Goal: Task Accomplishment & Management: Use online tool/utility

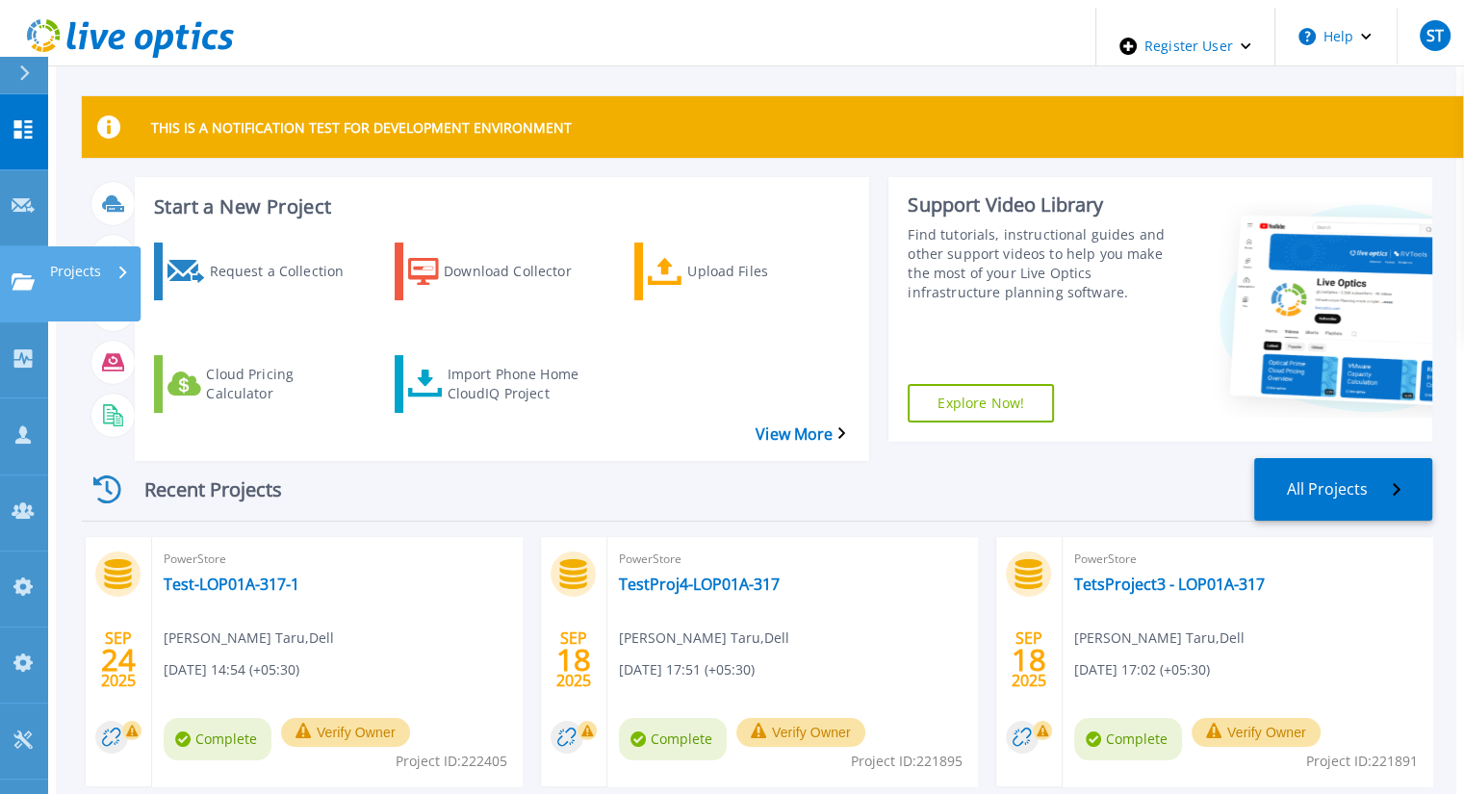
click at [6, 246] on link "Projects Projects" at bounding box center [24, 284] width 48 height 76
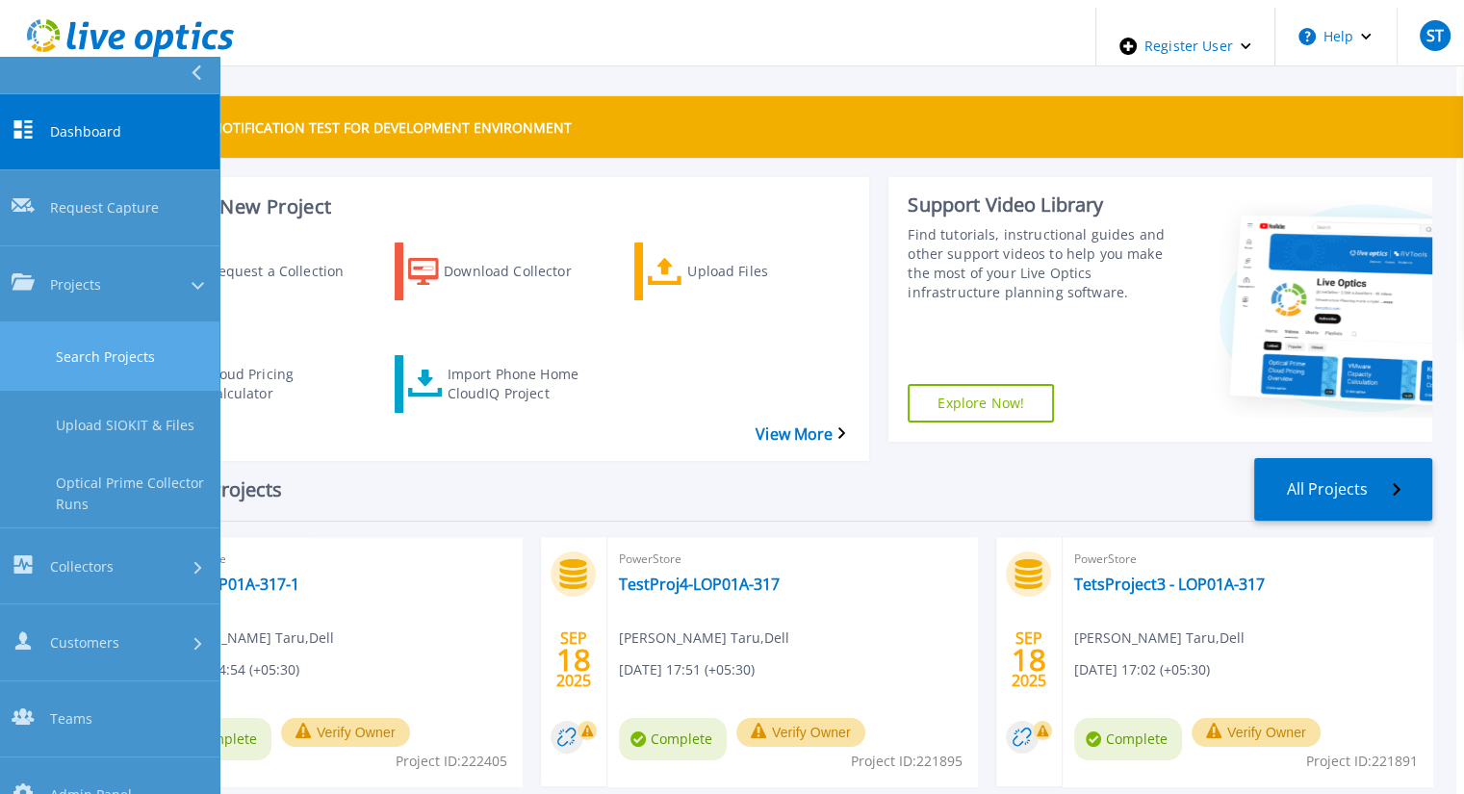
click at [50, 322] on link "Search Projects" at bounding box center [109, 356] width 219 height 68
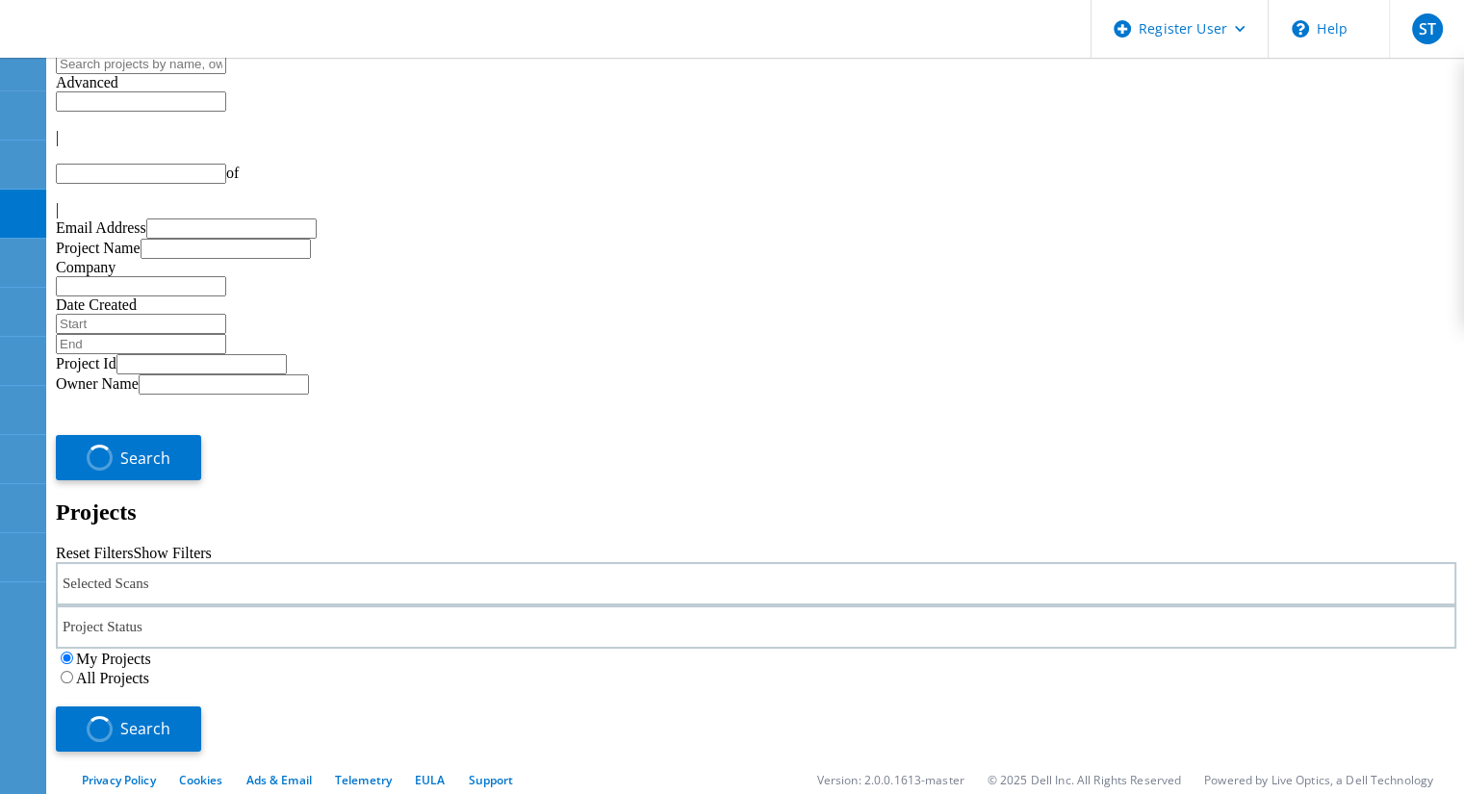
type input "1"
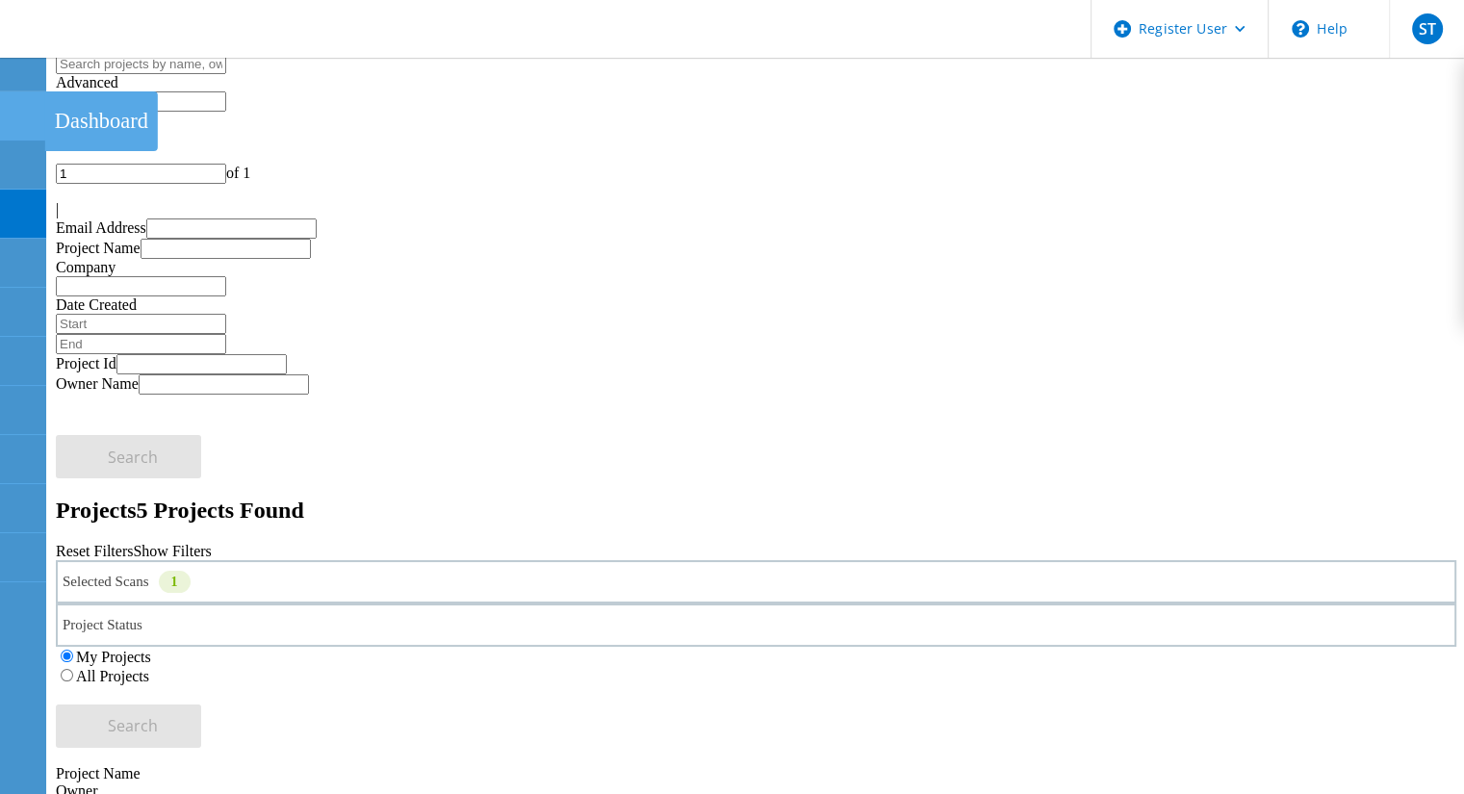
click at [30, 107] on icon at bounding box center [22, 116] width 23 height 18
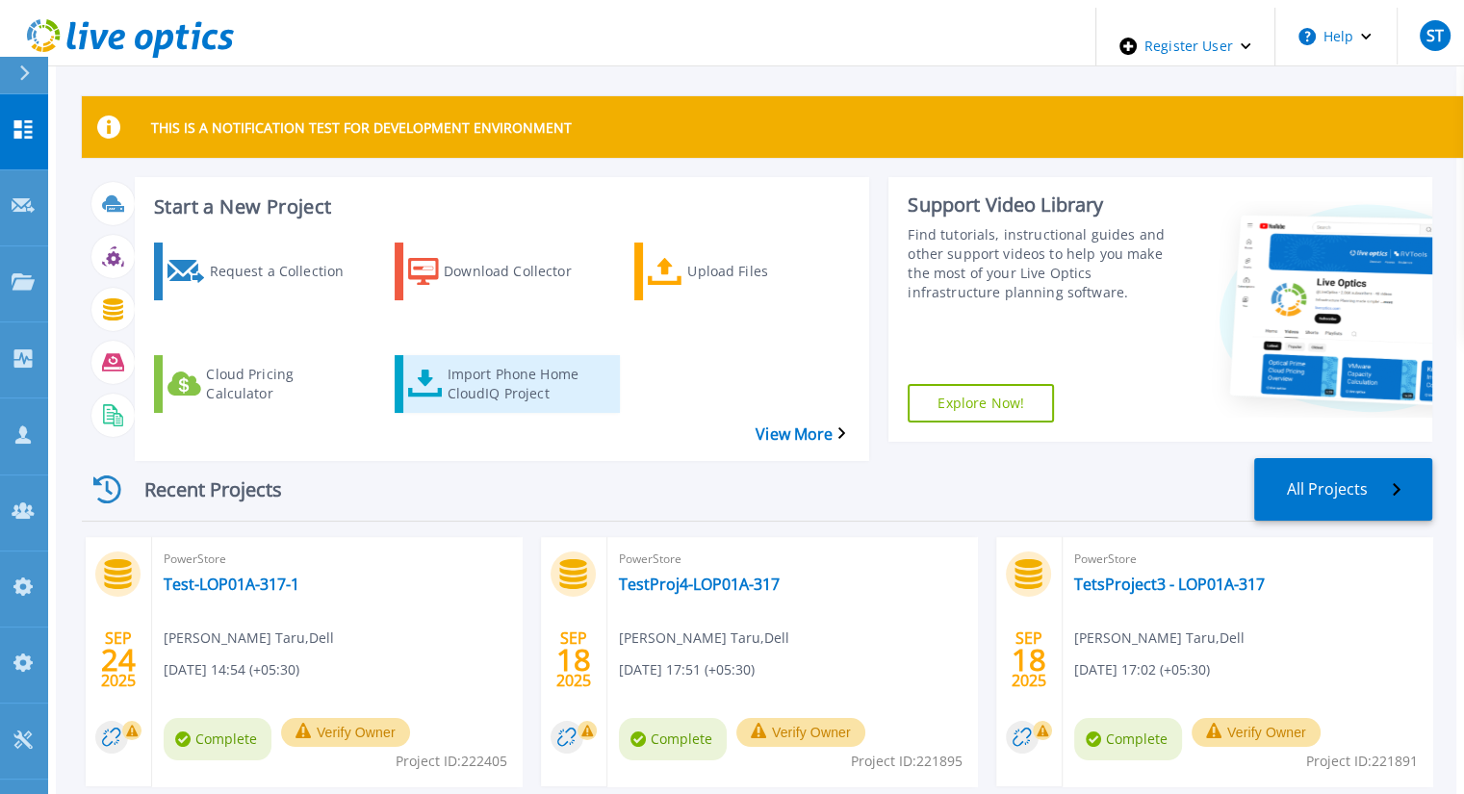
click at [474, 360] on div "Import Phone Home CloudIQ Project" at bounding box center [523, 384] width 154 height 48
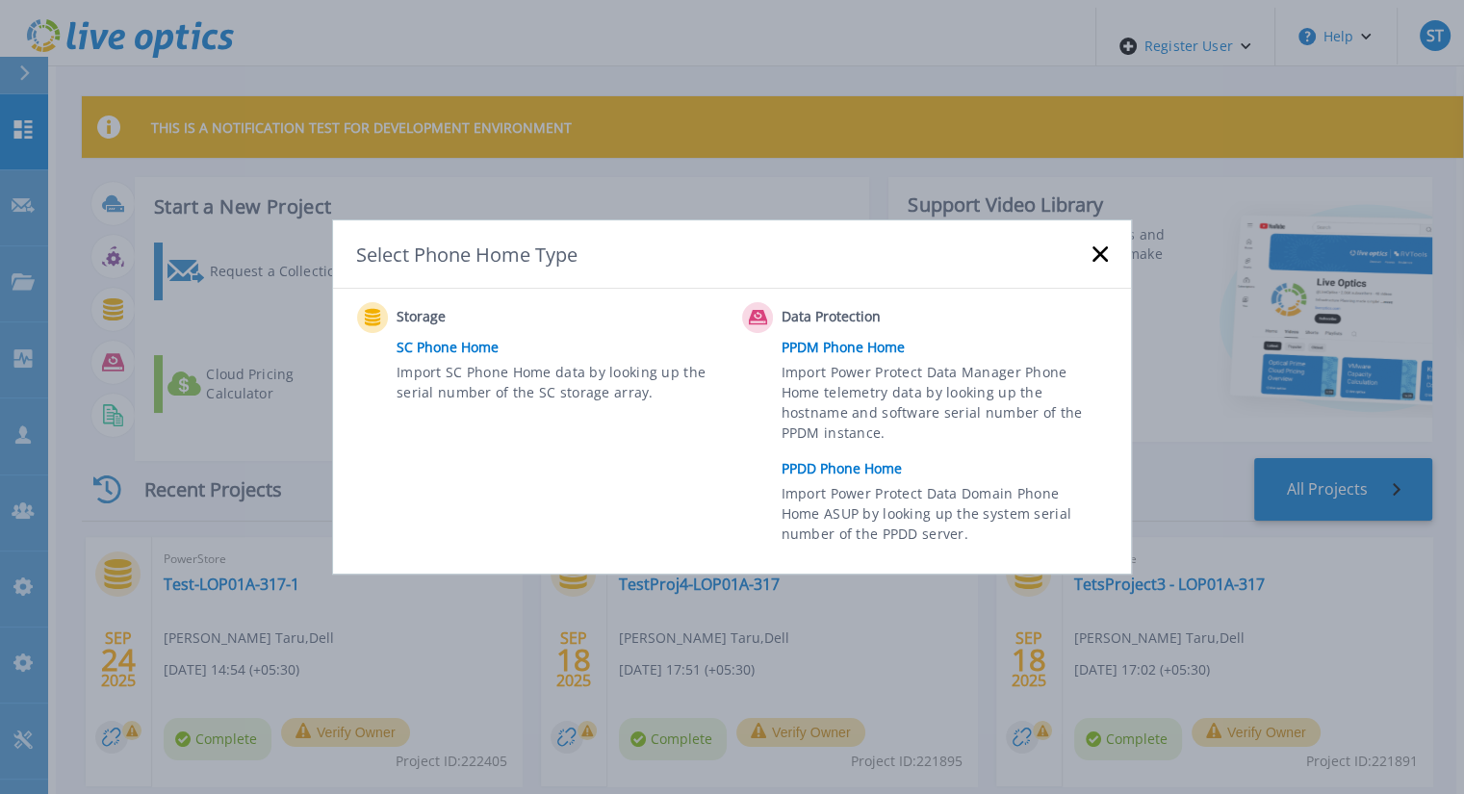
click at [824, 356] on link "PPDM Phone Home" at bounding box center [949, 347] width 336 height 29
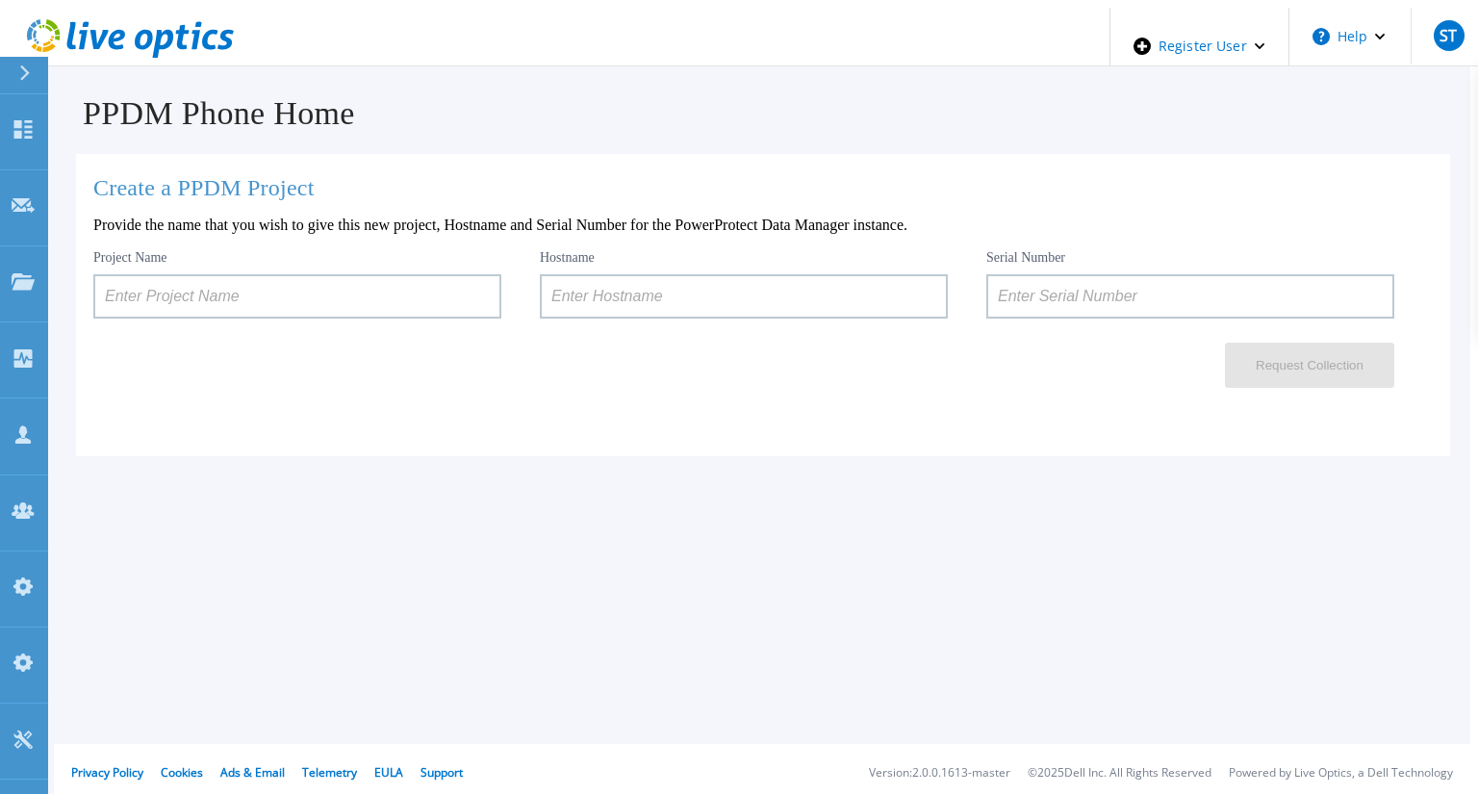
click at [395, 280] on input at bounding box center [297, 296] width 408 height 44
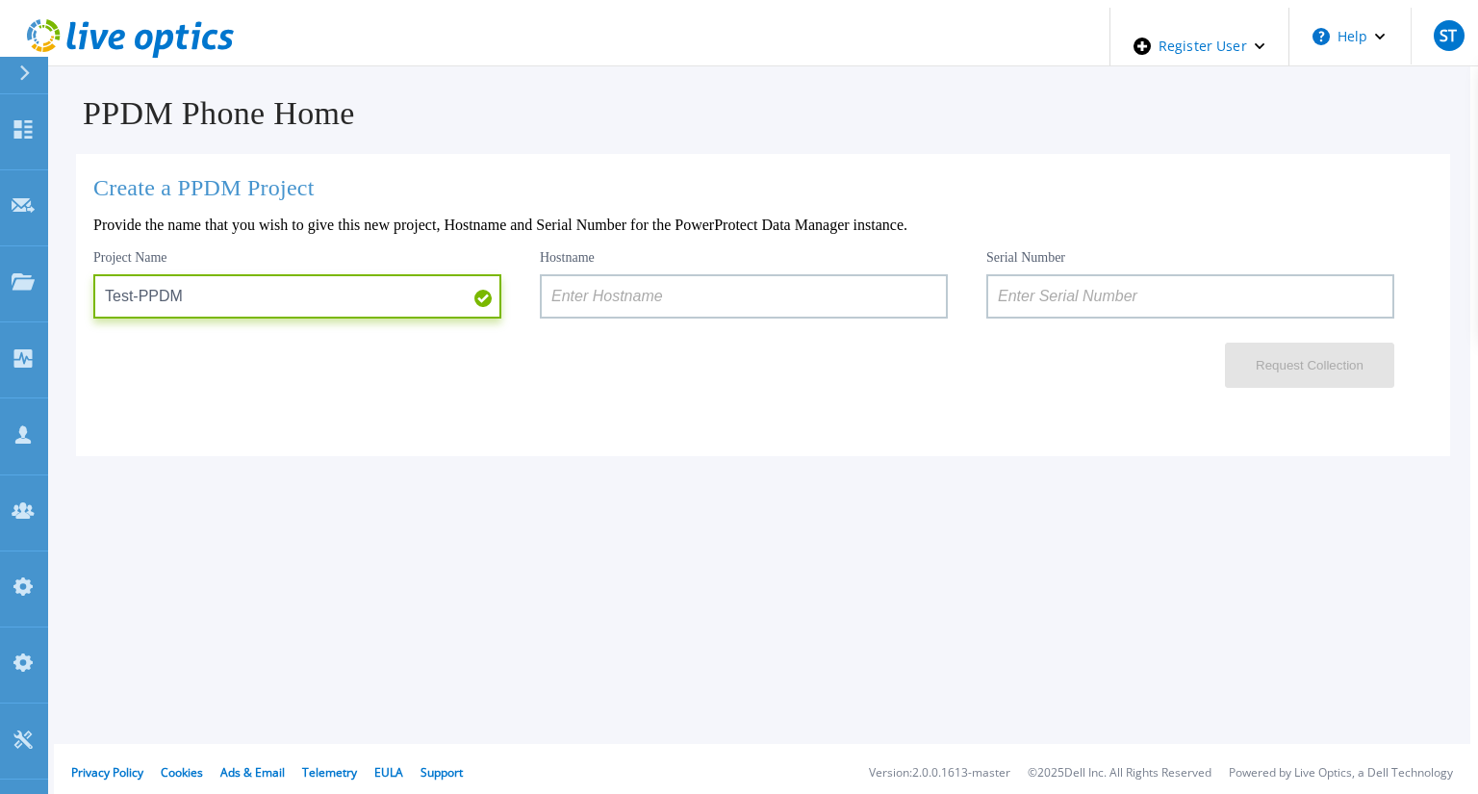
type input "Test-PPDM"
click at [1146, 294] on input at bounding box center [1190, 296] width 408 height 44
paste input "ELMPPD0320LN9H"
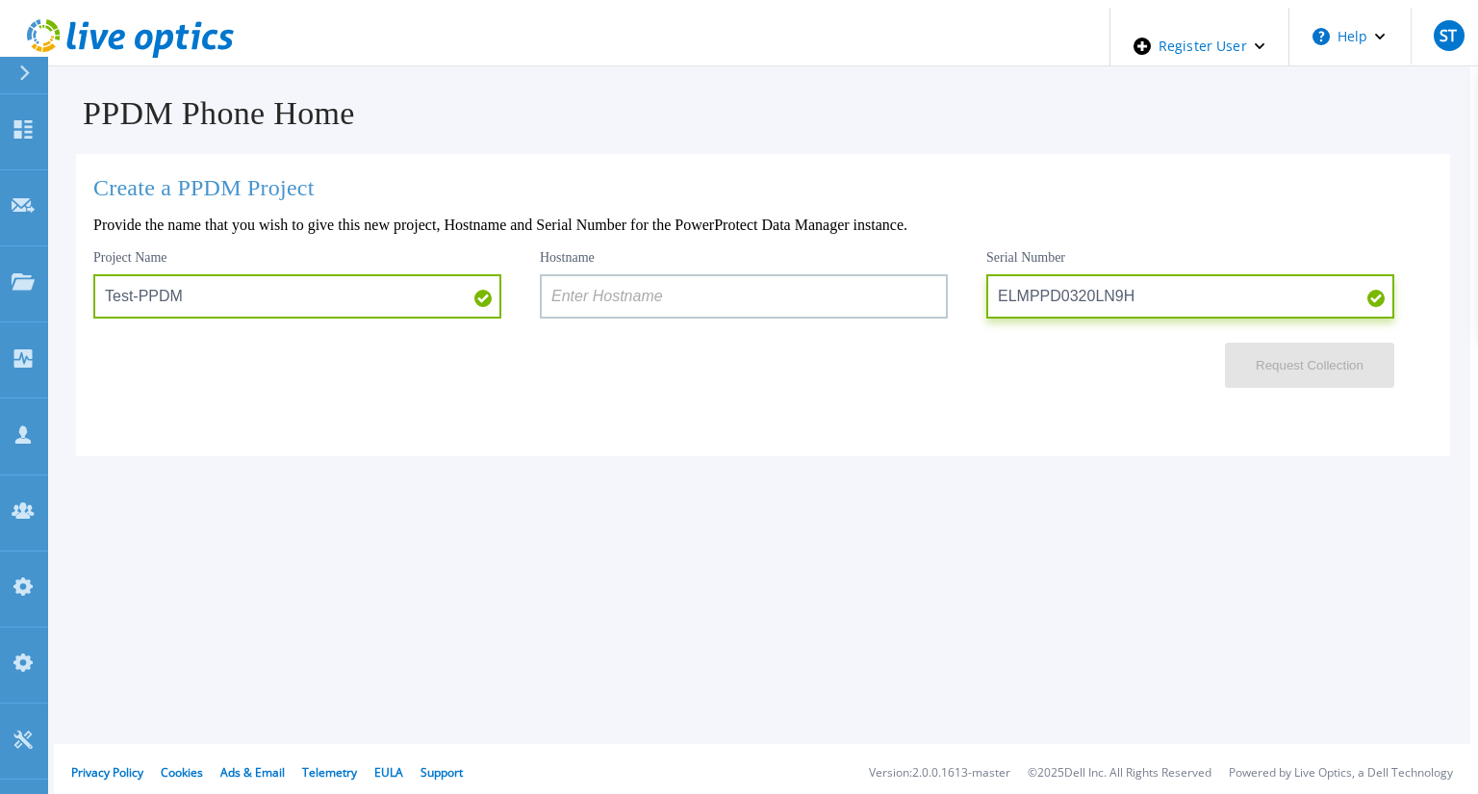
type input "ELMPPD0320LN9H"
click at [773, 296] on input at bounding box center [744, 296] width 408 height 44
paste input "dpswaa-152-16"
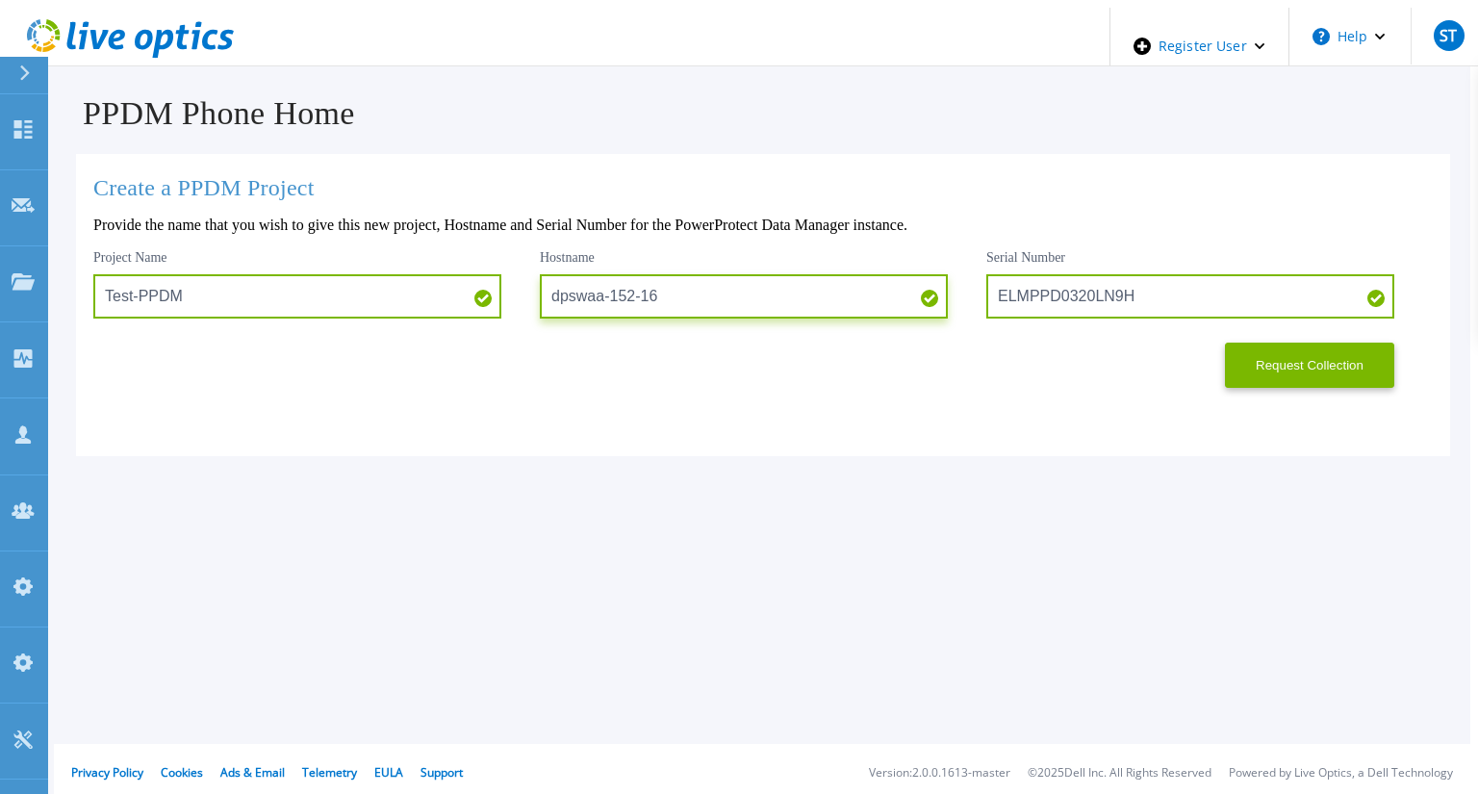
type input "dpswaa-152-16"
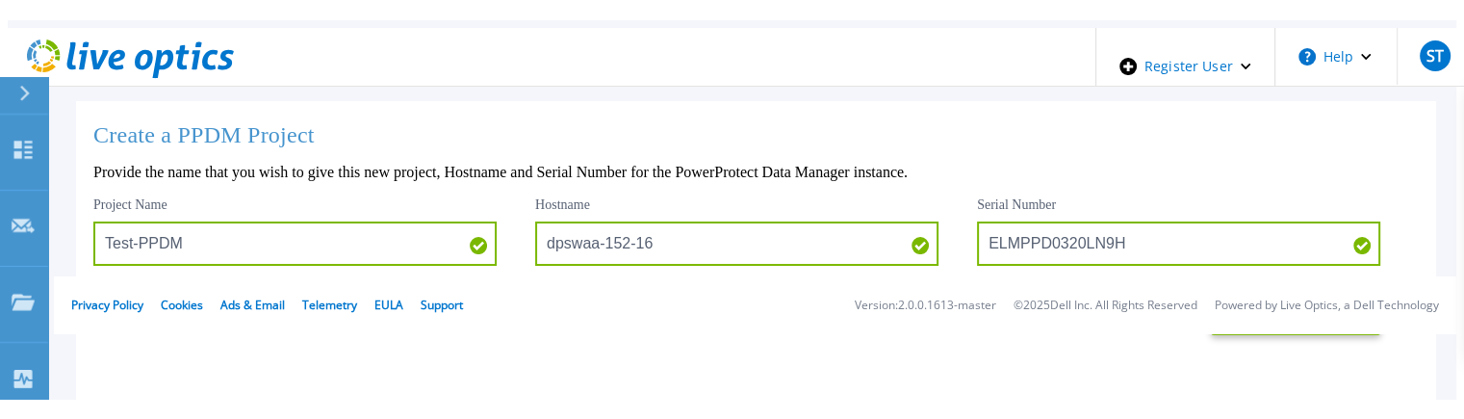
scroll to position [34, 0]
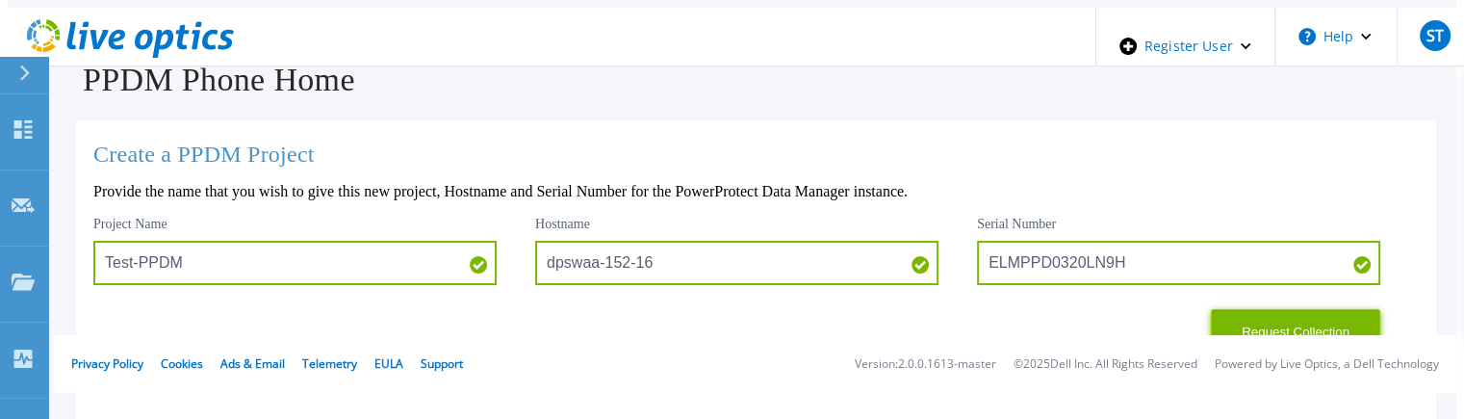
click at [1244, 313] on button "Request Collection" at bounding box center [1295, 331] width 169 height 45
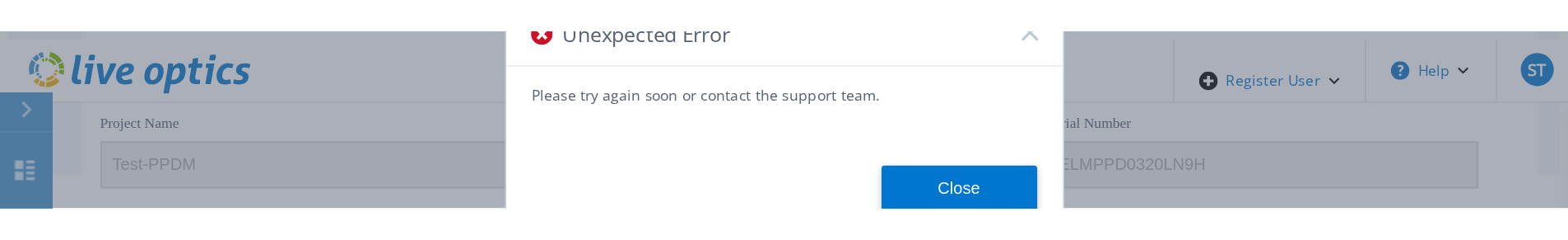
scroll to position [148, 0]
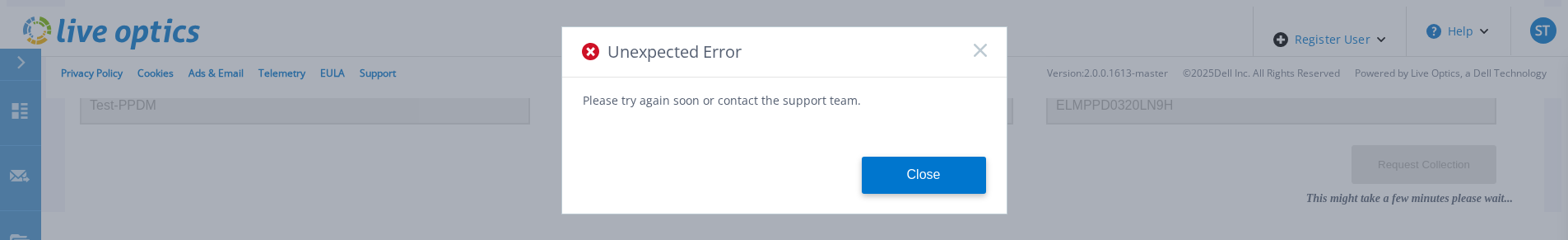
click at [978, 48] on icon at bounding box center [979, 50] width 13 height 13
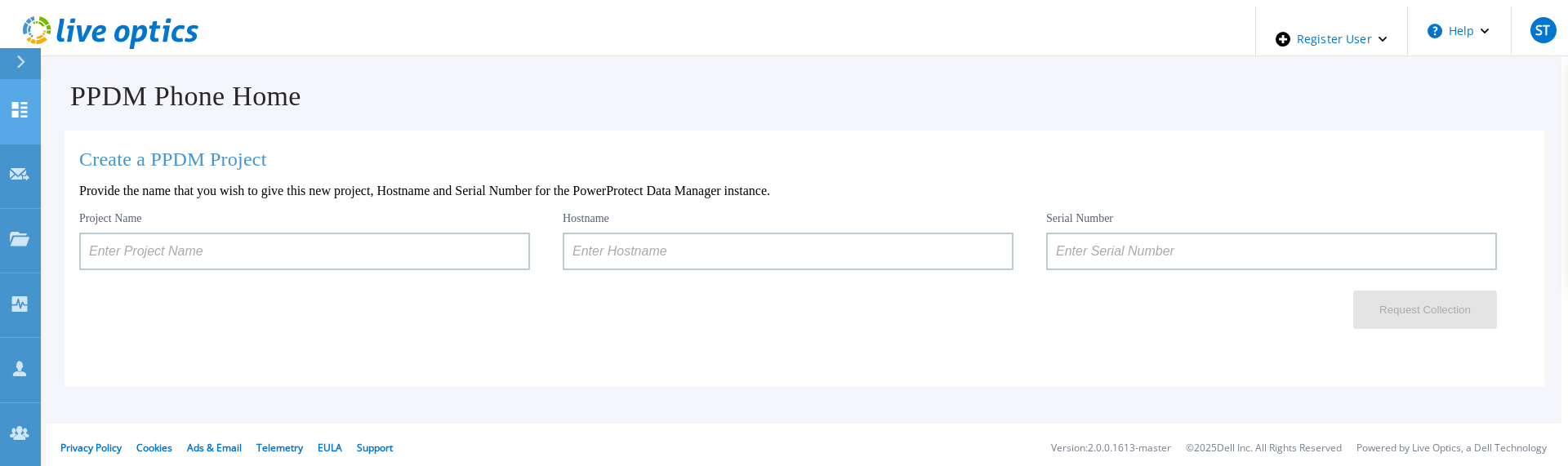
click at [18, 102] on icon at bounding box center [20, 109] width 15 height 15
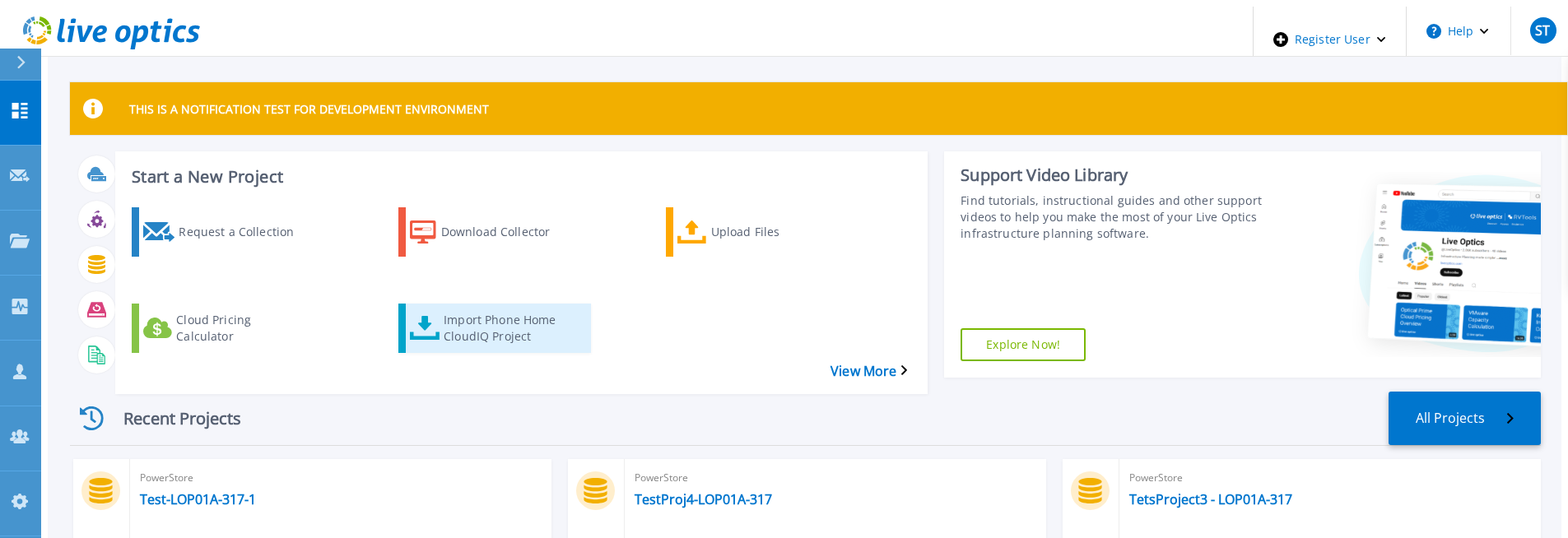
click at [489, 308] on div "Import Phone Home CloudIQ Project" at bounding box center [510, 328] width 132 height 41
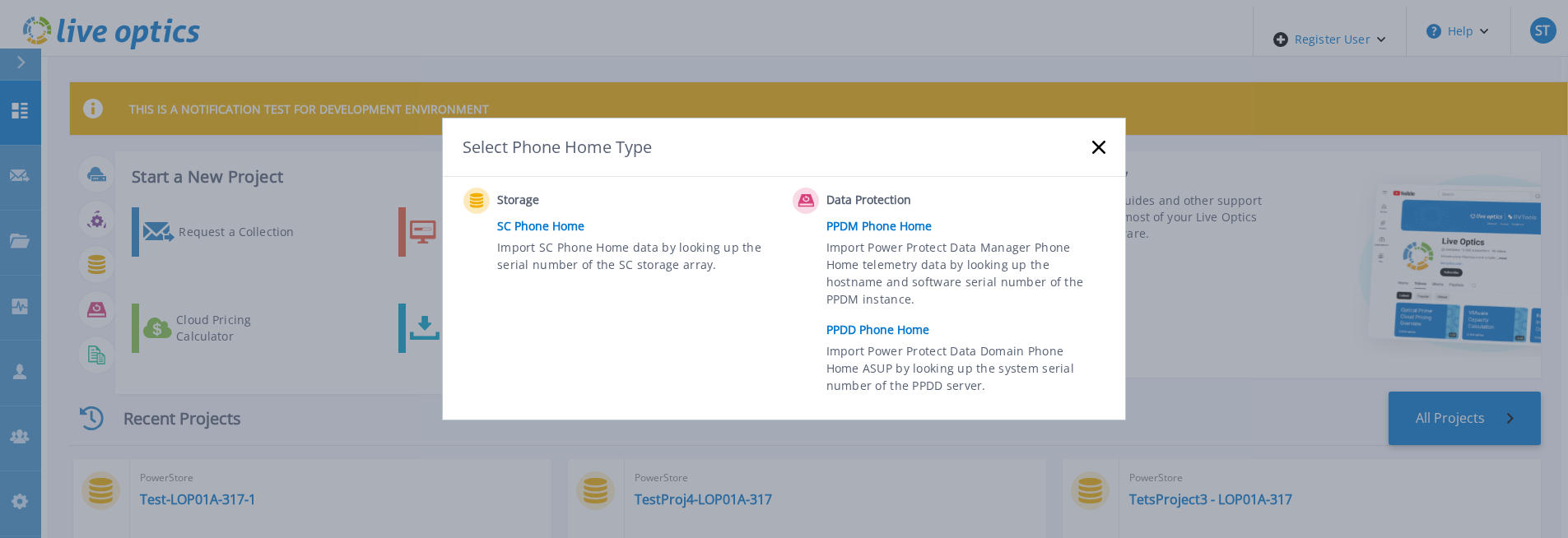
click at [914, 340] on link "PPDD Phone Home" at bounding box center [970, 329] width 287 height 25
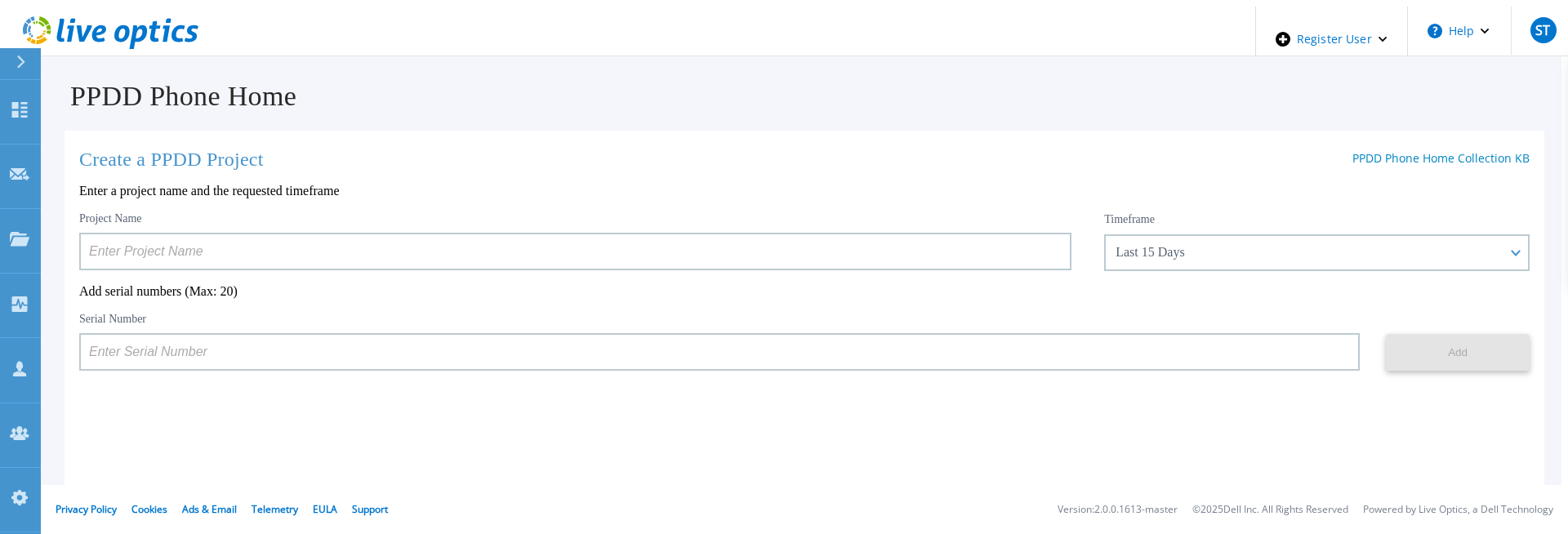
click at [292, 240] on input at bounding box center [574, 251] width 992 height 37
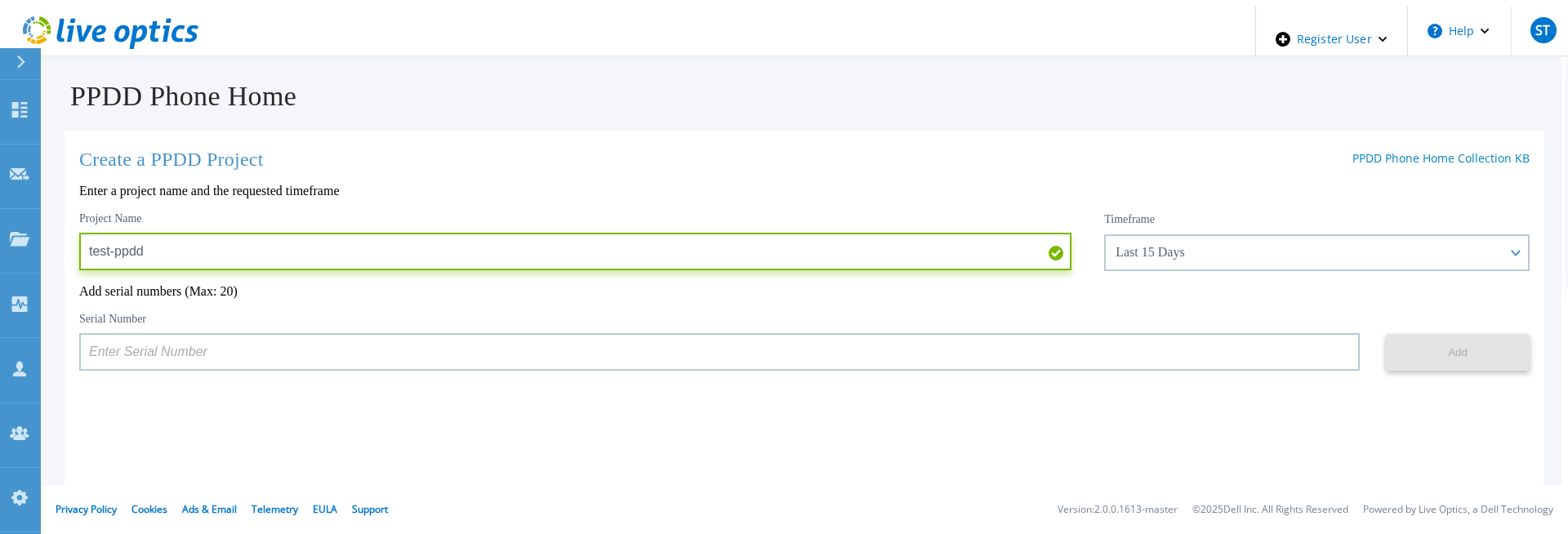
type input "test-ppdd"
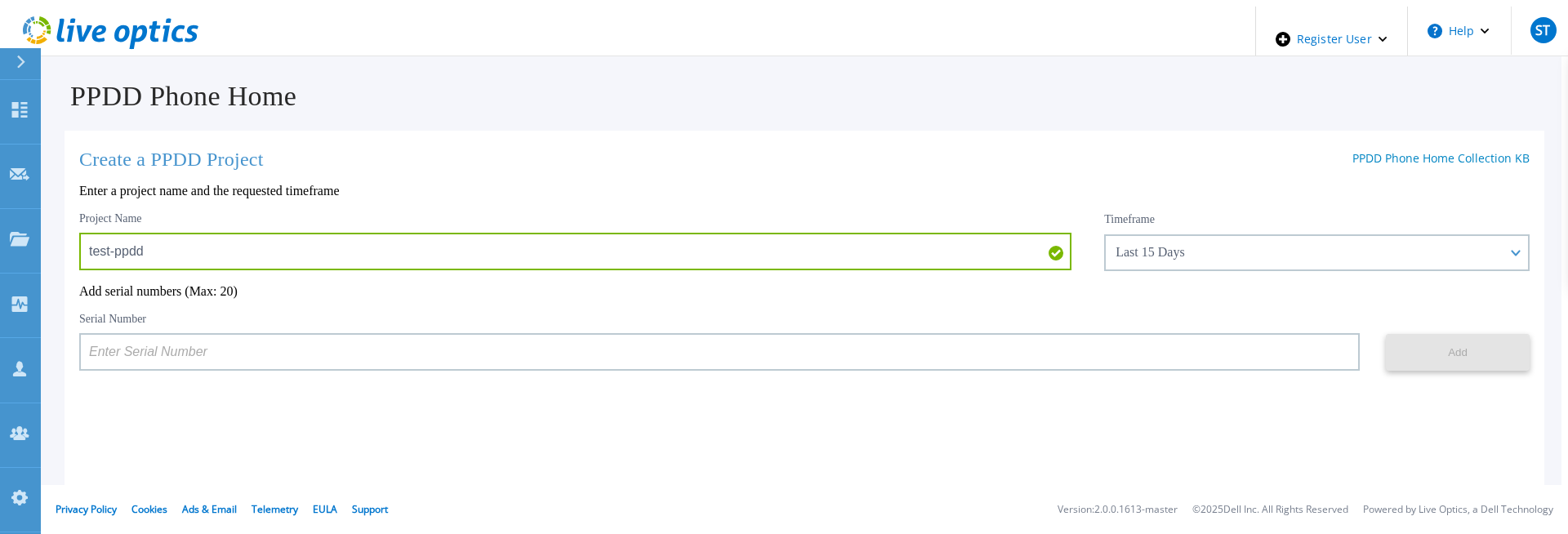
click at [666, 351] on input at bounding box center [719, 352] width 1280 height 37
paste input "APM00160405864"
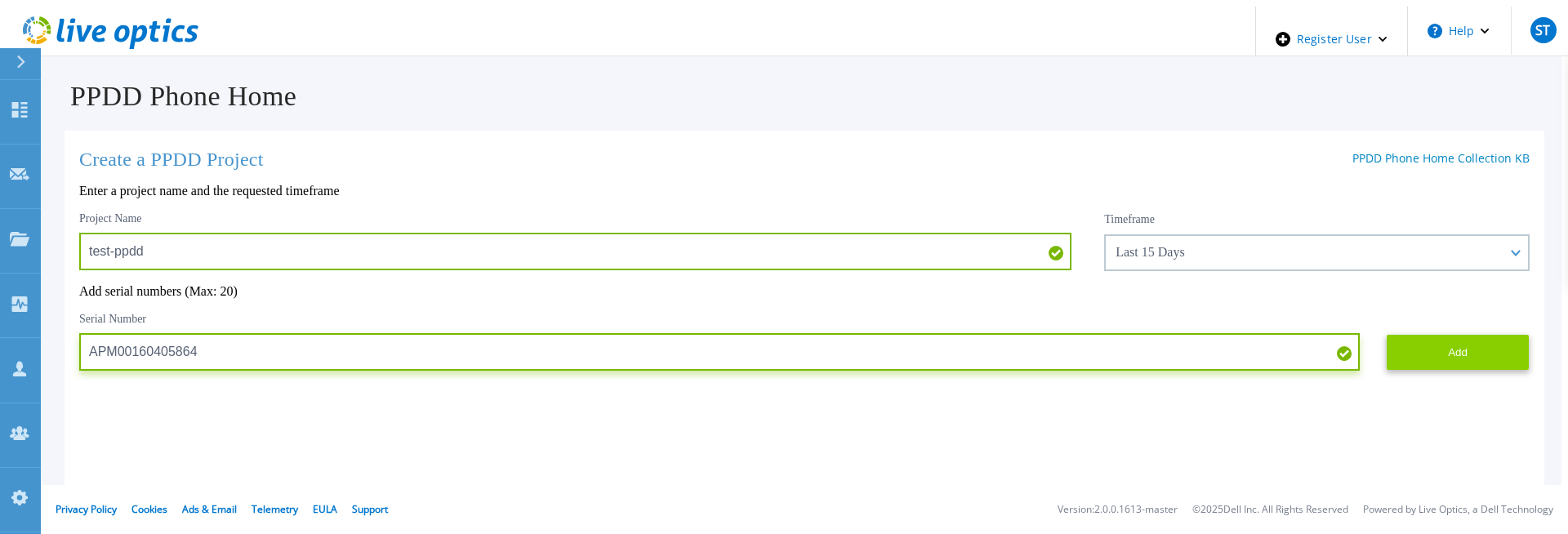
type input "APM00160405864"
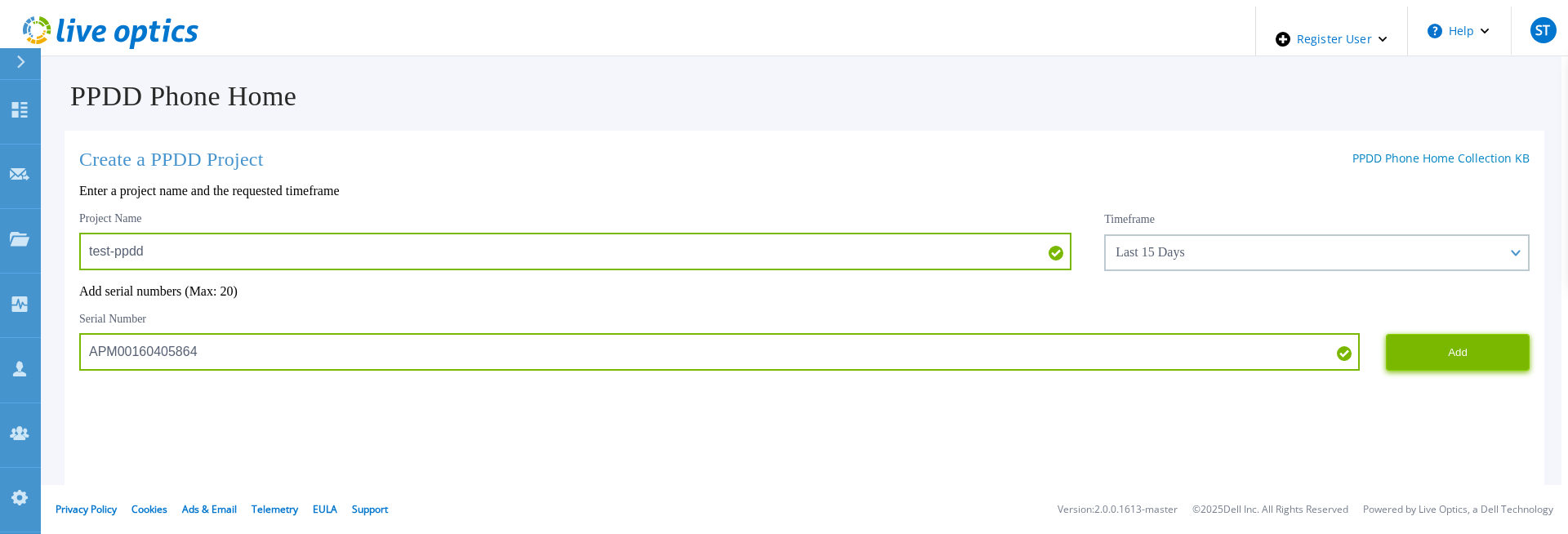
click at [1411, 351] on button "Add" at bounding box center [1457, 352] width 143 height 37
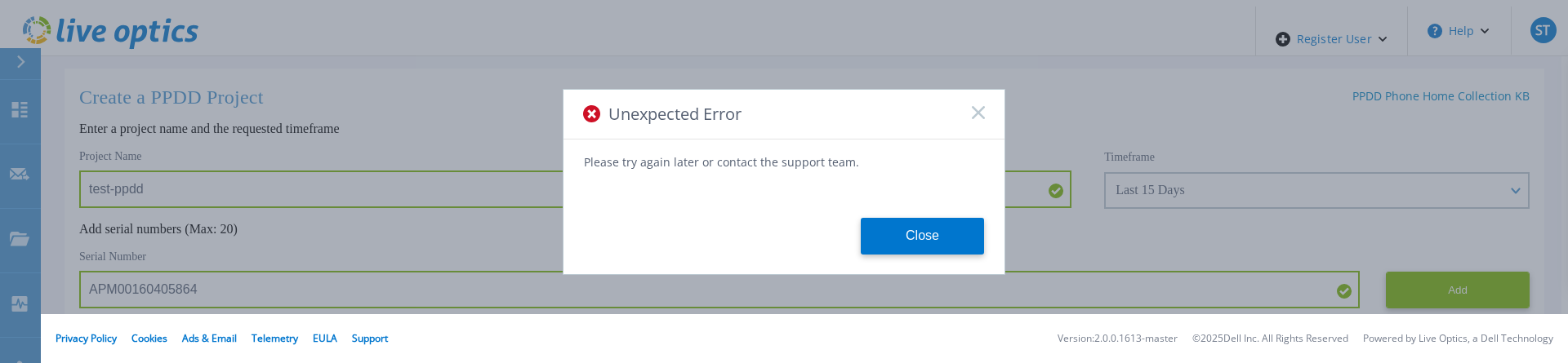
scroll to position [5, 0]
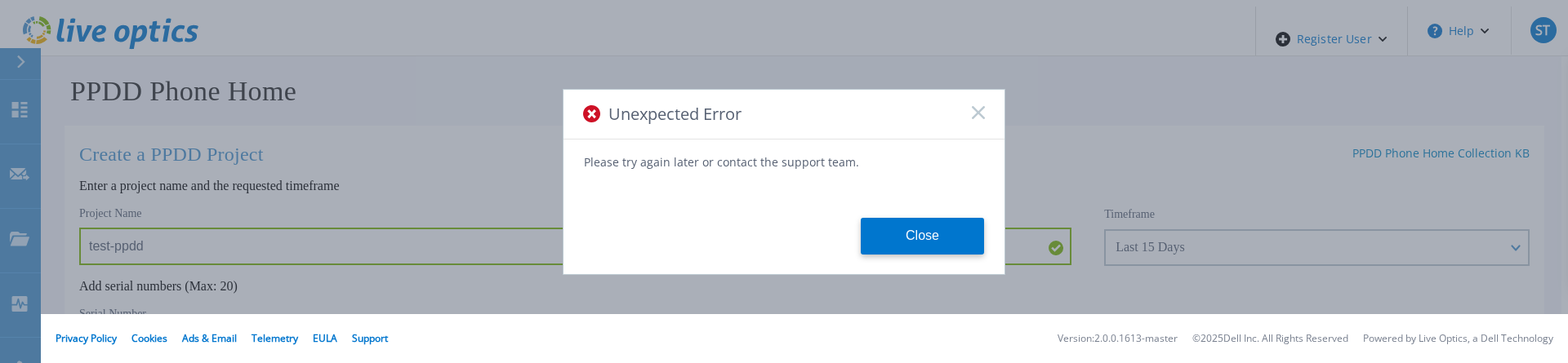
click at [977, 118] on icon at bounding box center [977, 112] width 13 height 13
